Goal: Information Seeking & Learning: Compare options

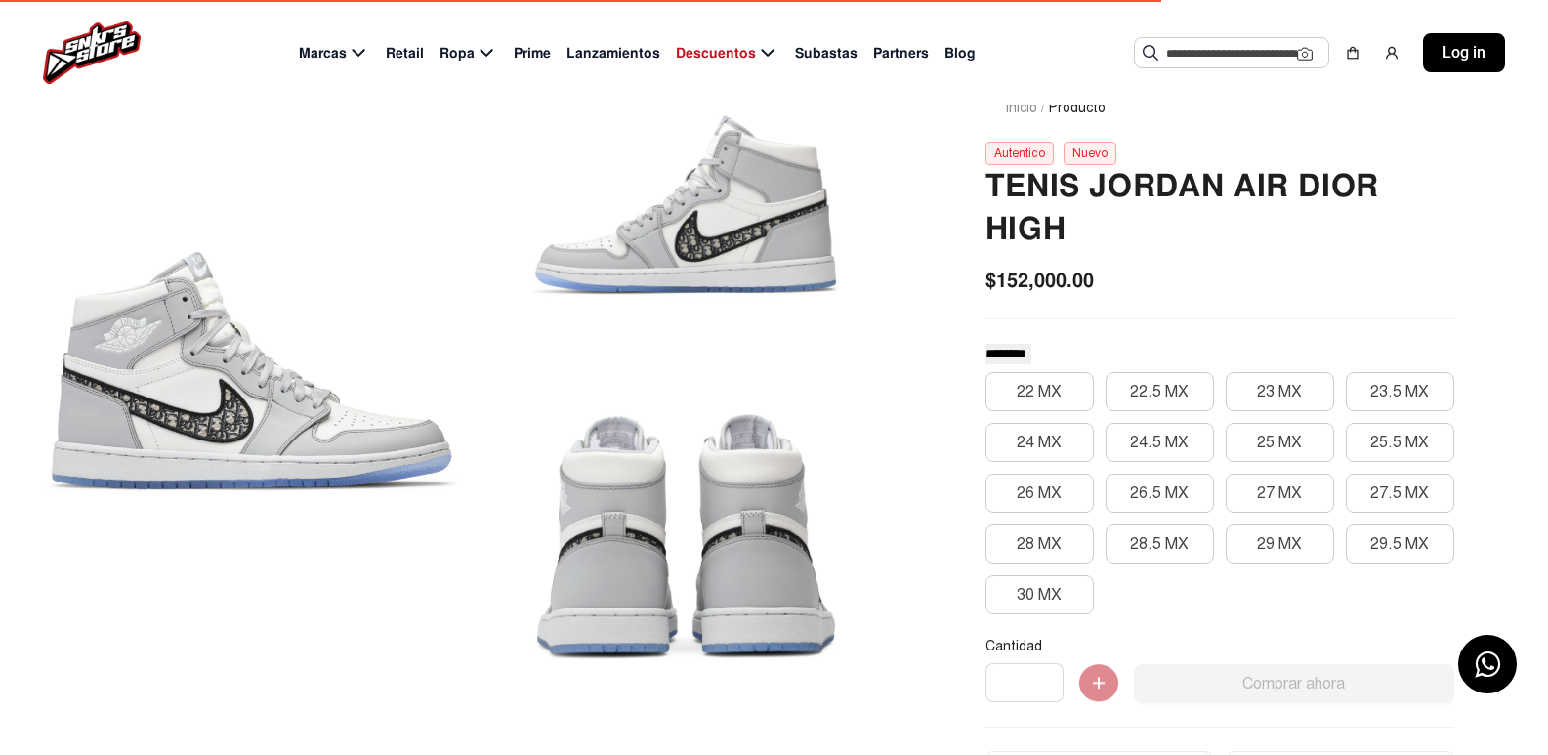
scroll to position [98, 0]
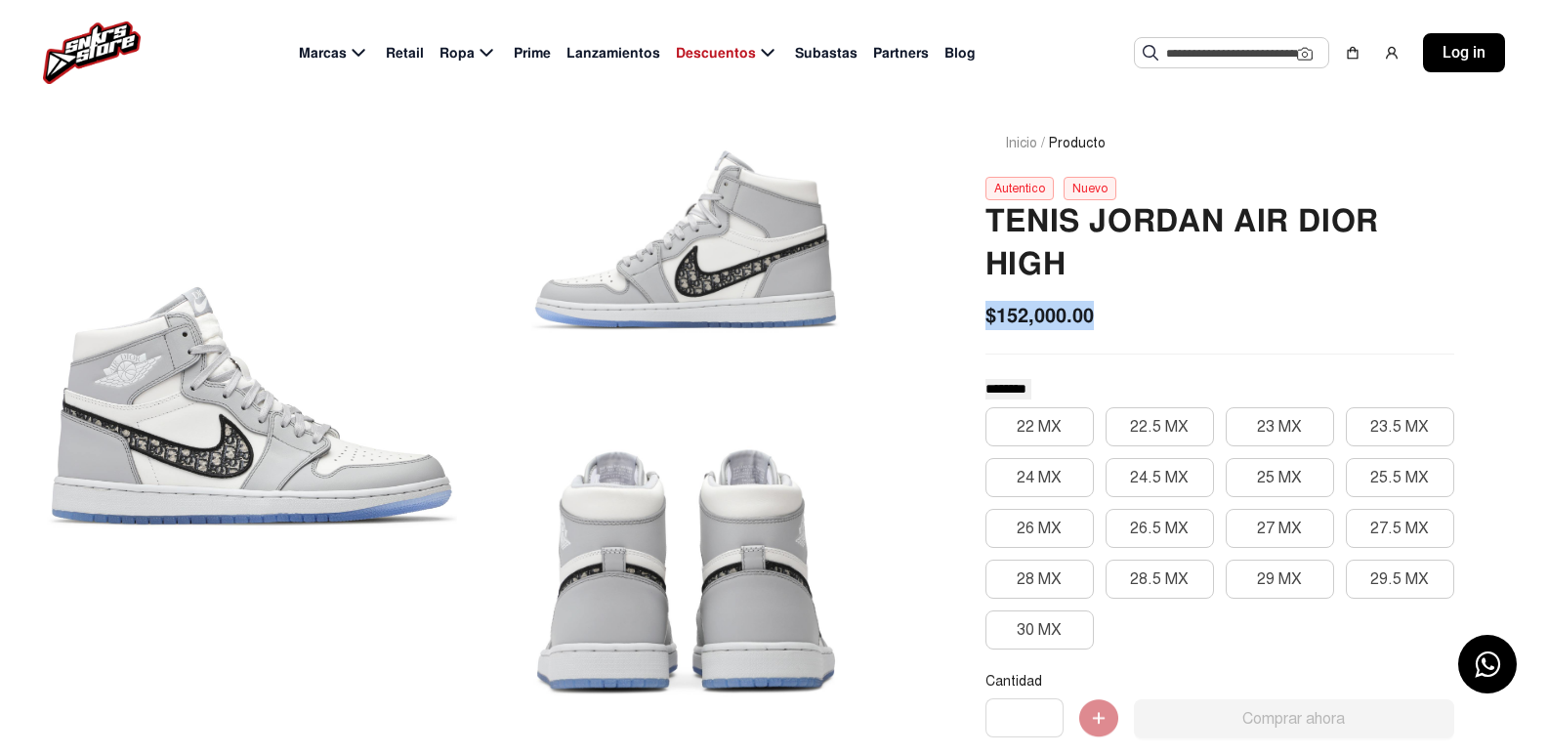
drag, startPoint x: 984, startPoint y: 315, endPoint x: 1110, endPoint y: 333, distance: 127.2
click at [1110, 333] on div "Tenis Jordan Air Dior High $152,000.00 ******** ******** ********* 22 MX 22.5 M…" at bounding box center [1219, 659] width 469 height 918
copy span "$152,000.00"
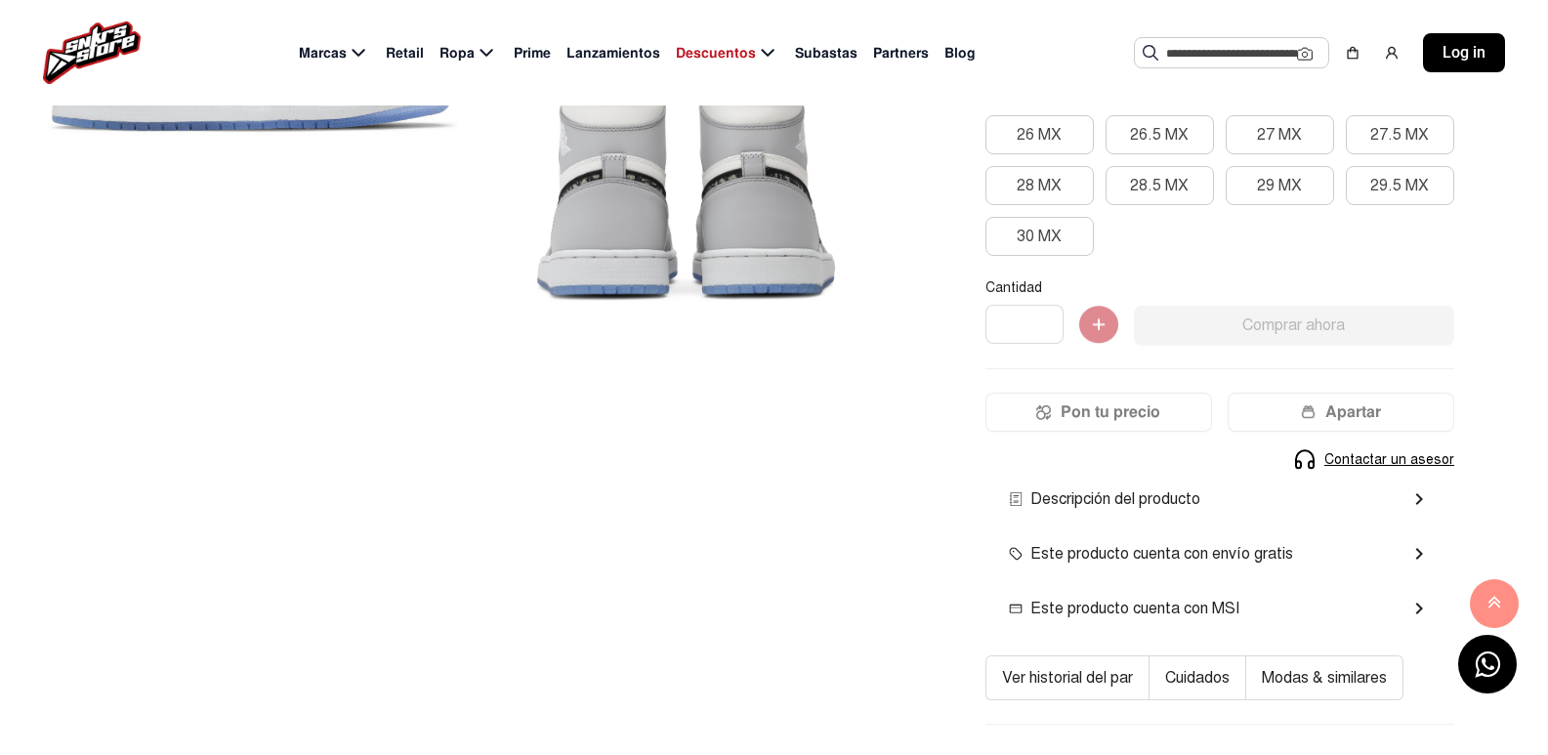
scroll to position [195, 0]
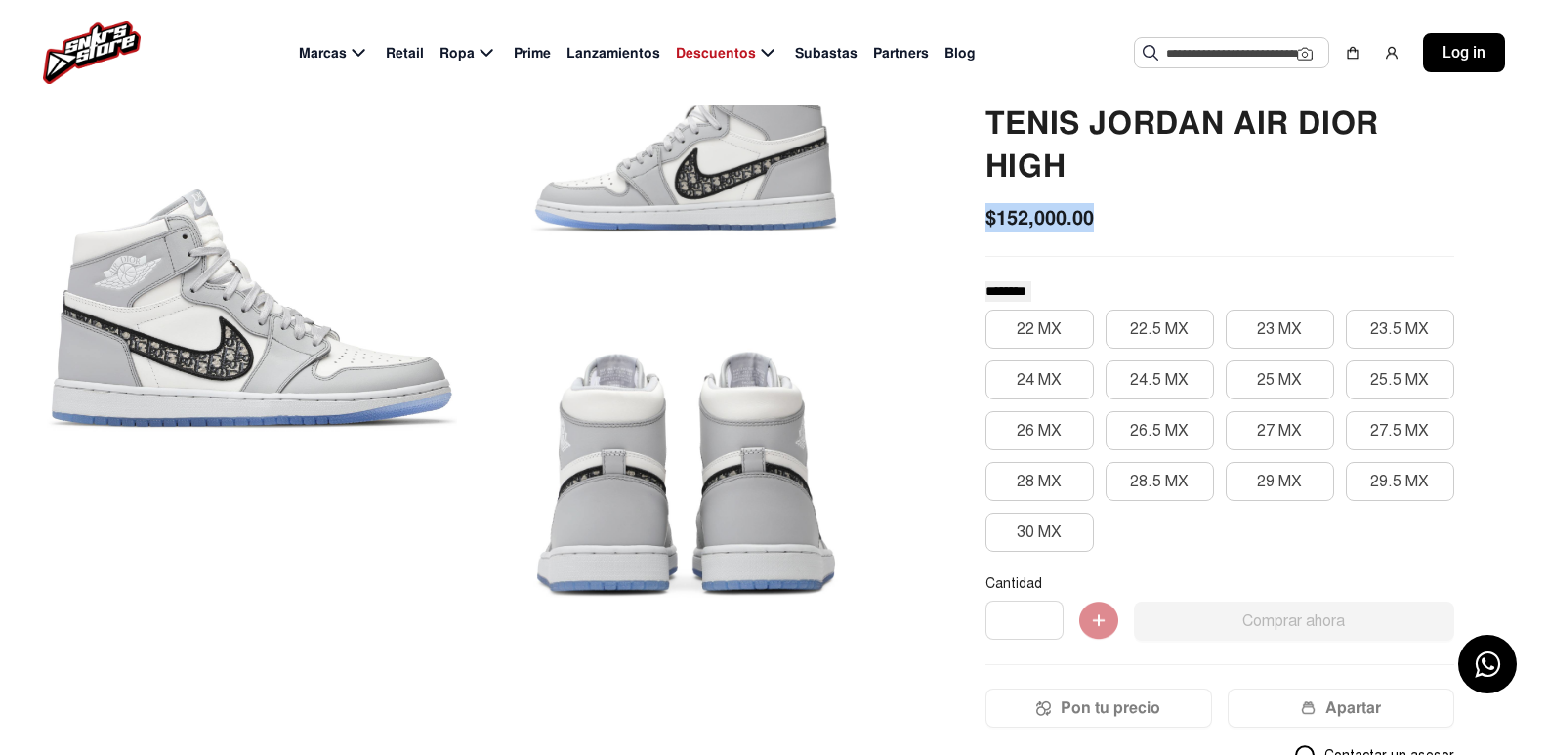
click at [70, 55] on img at bounding box center [92, 52] width 98 height 63
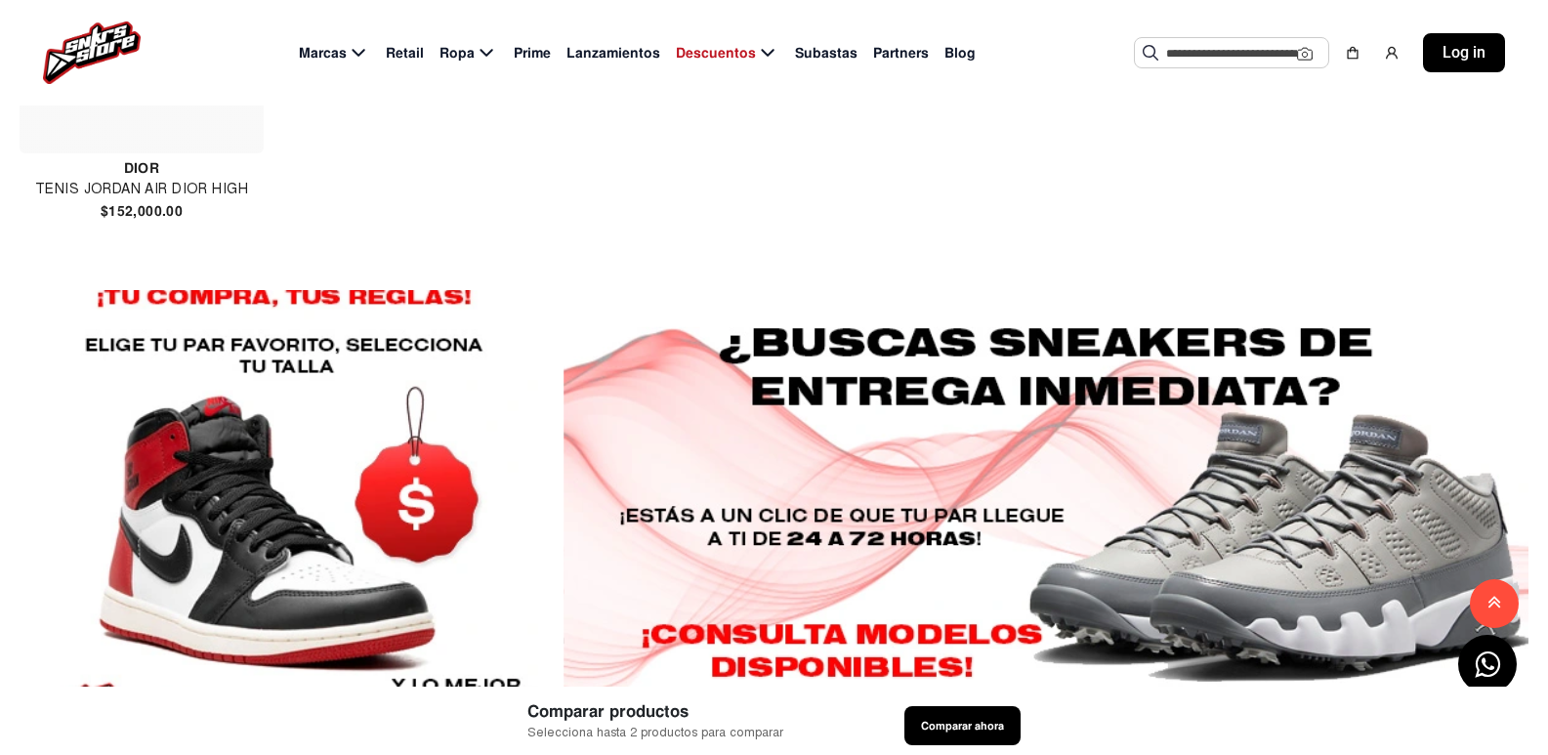
scroll to position [2148, 0]
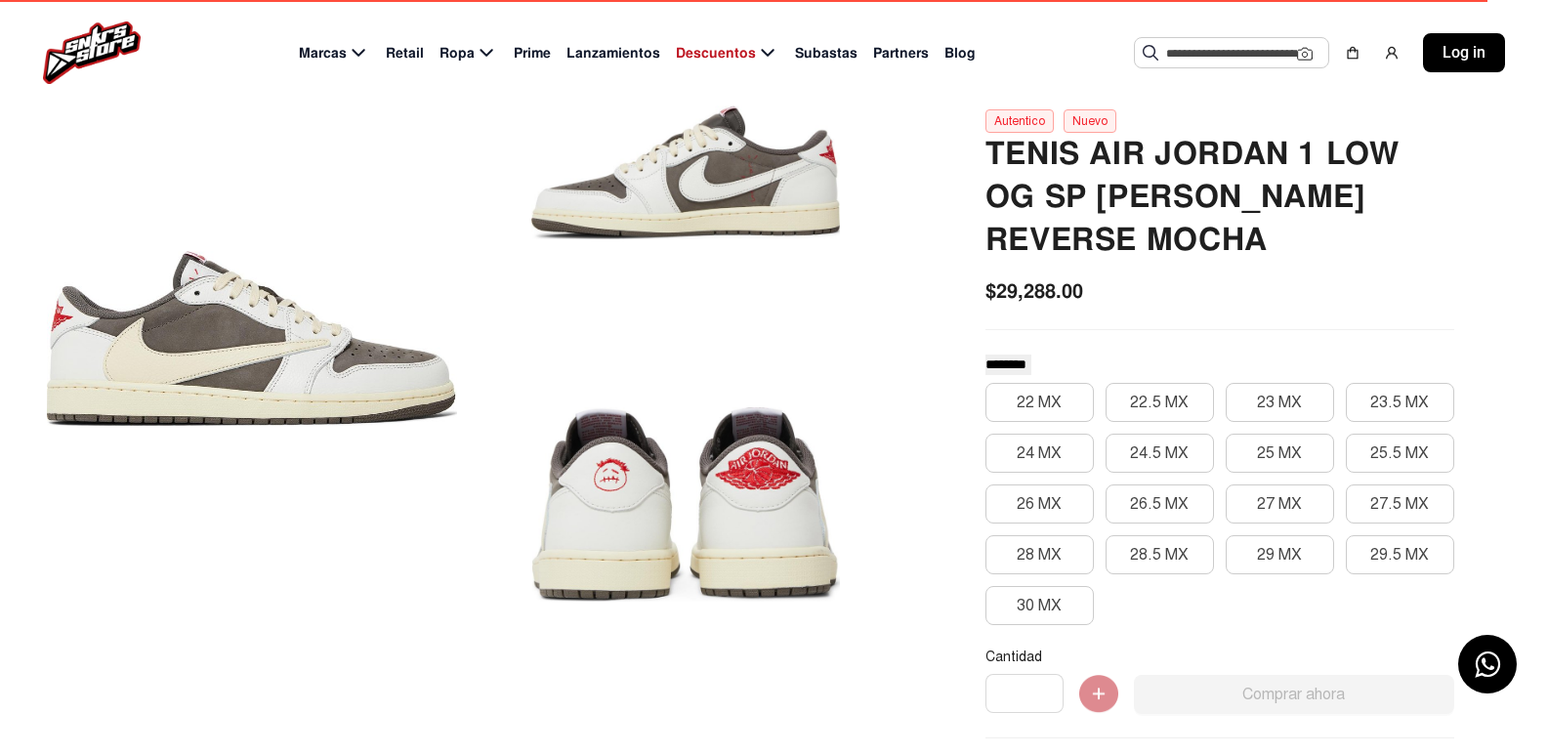
scroll to position [98, 0]
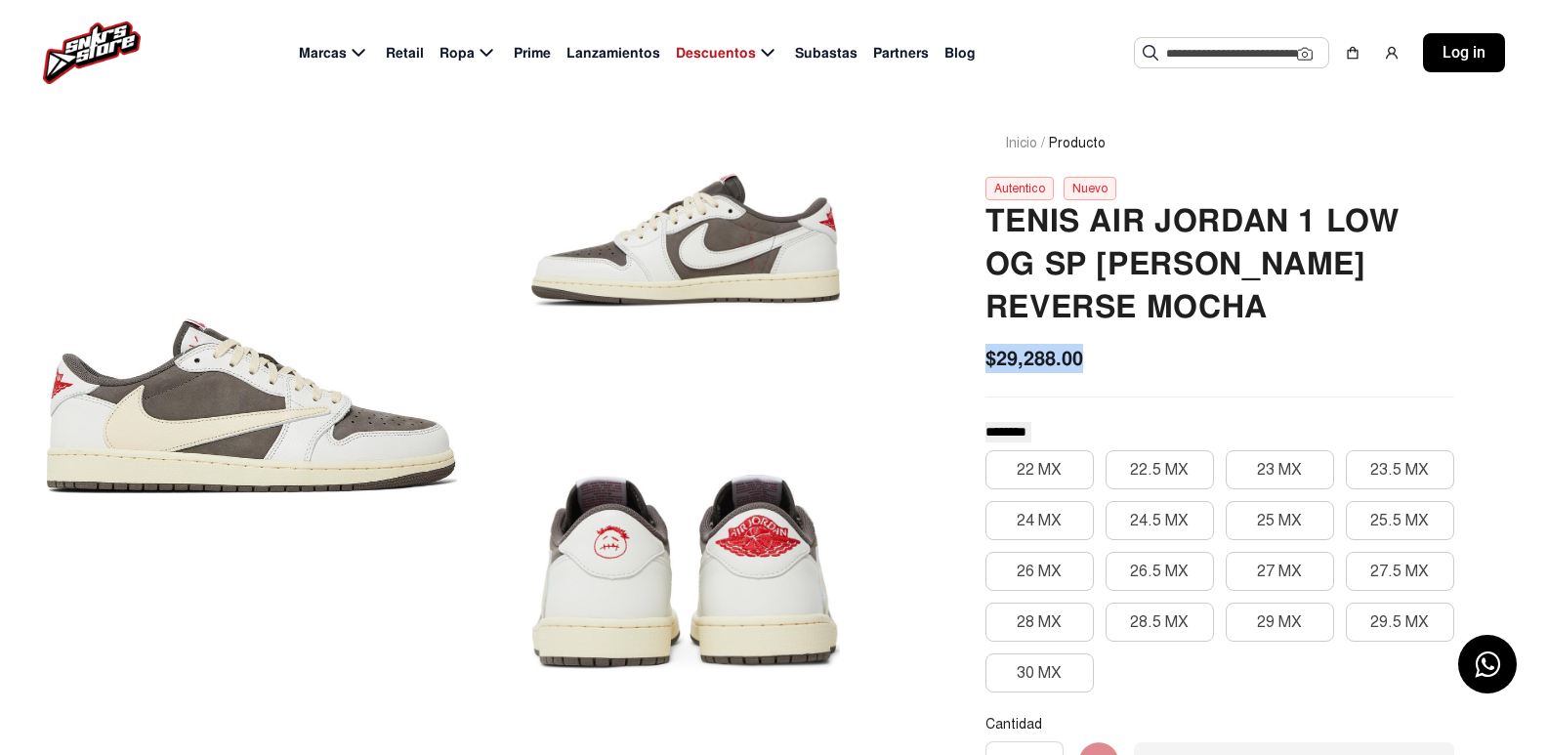
drag, startPoint x: 981, startPoint y: 357, endPoint x: 1119, endPoint y: 369, distance: 138.2
click at [1119, 369] on div "Inicio / Producto Autentico Nuevo Tenis Air Jordan 1 Low Og Sp Travis Scott Rev…" at bounding box center [1219, 635] width 563 height 1099
copy span "$29,288.00"
